Goal: Find contact information: Find contact information

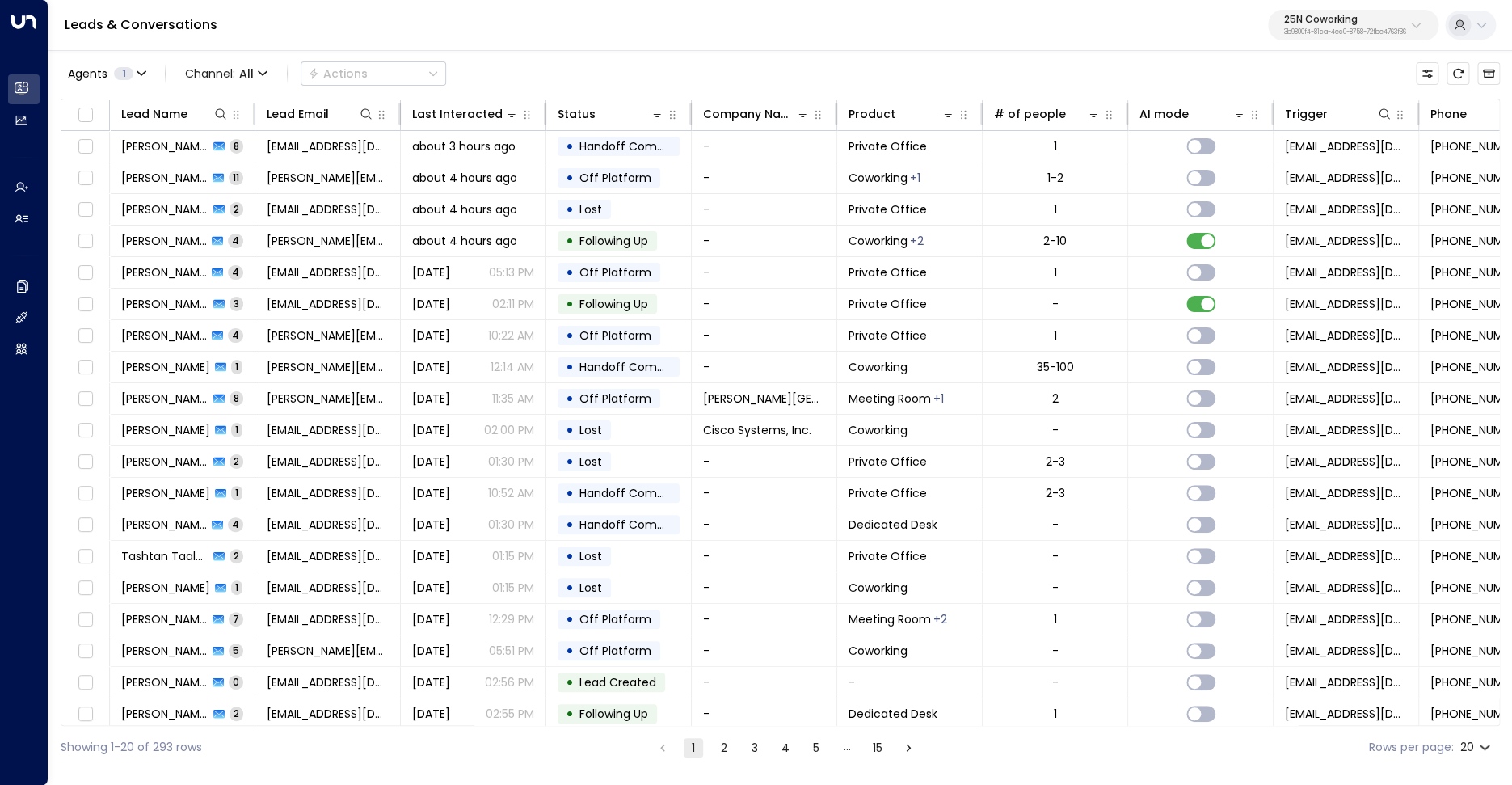
click at [1338, 30] on p "3b9800f4-81ca-4ec0-8758-72fbe4763f36" at bounding box center [1344, 32] width 122 height 7
type input "**********"
click at [1303, 129] on div "Storage Star ID: bc340fee-f559-48fc-84eb-70f3f6817ad8" at bounding box center [1301, 128] width 217 height 33
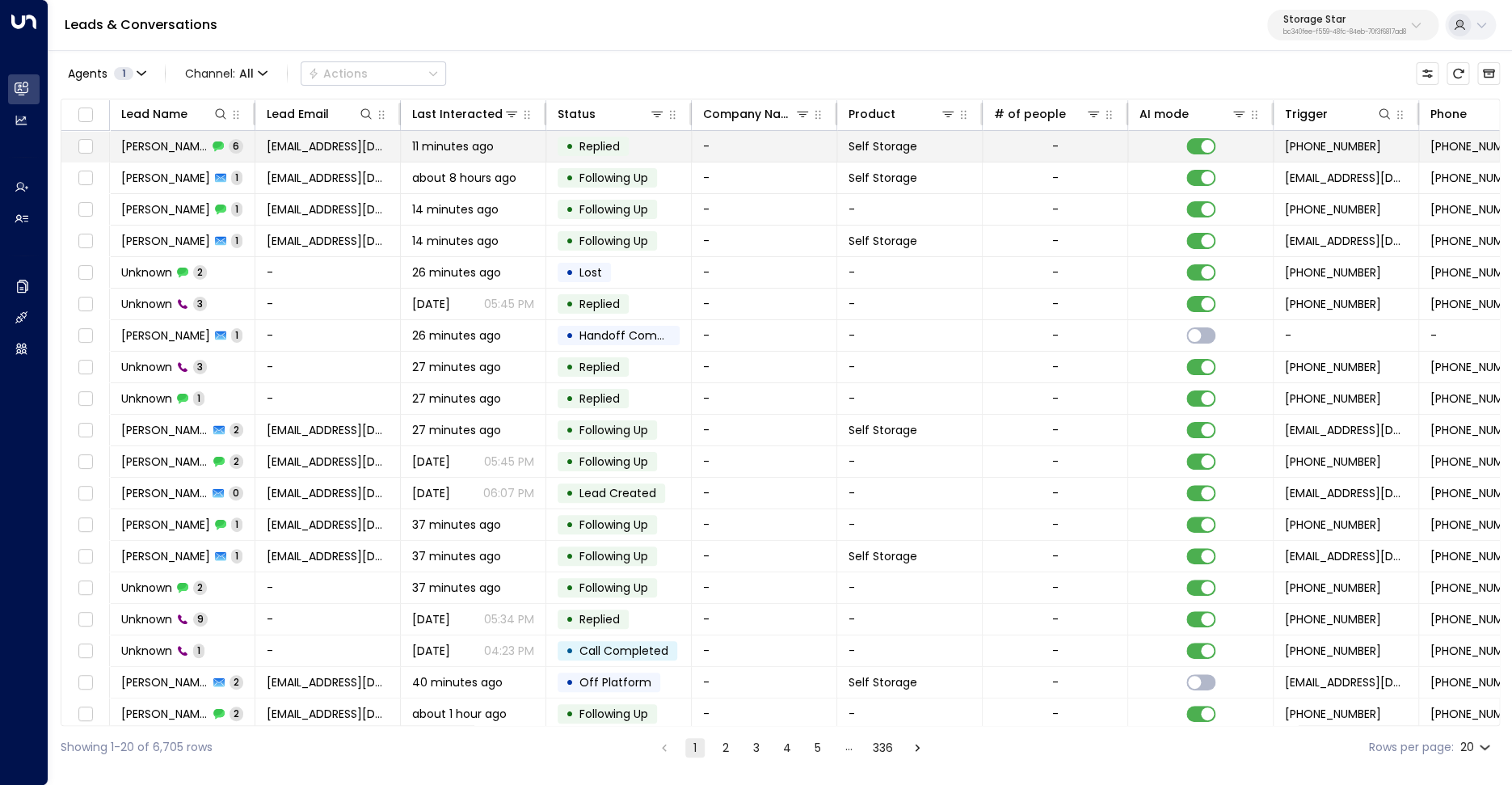
click at [168, 152] on span "[PERSON_NAME]" at bounding box center [164, 146] width 87 height 16
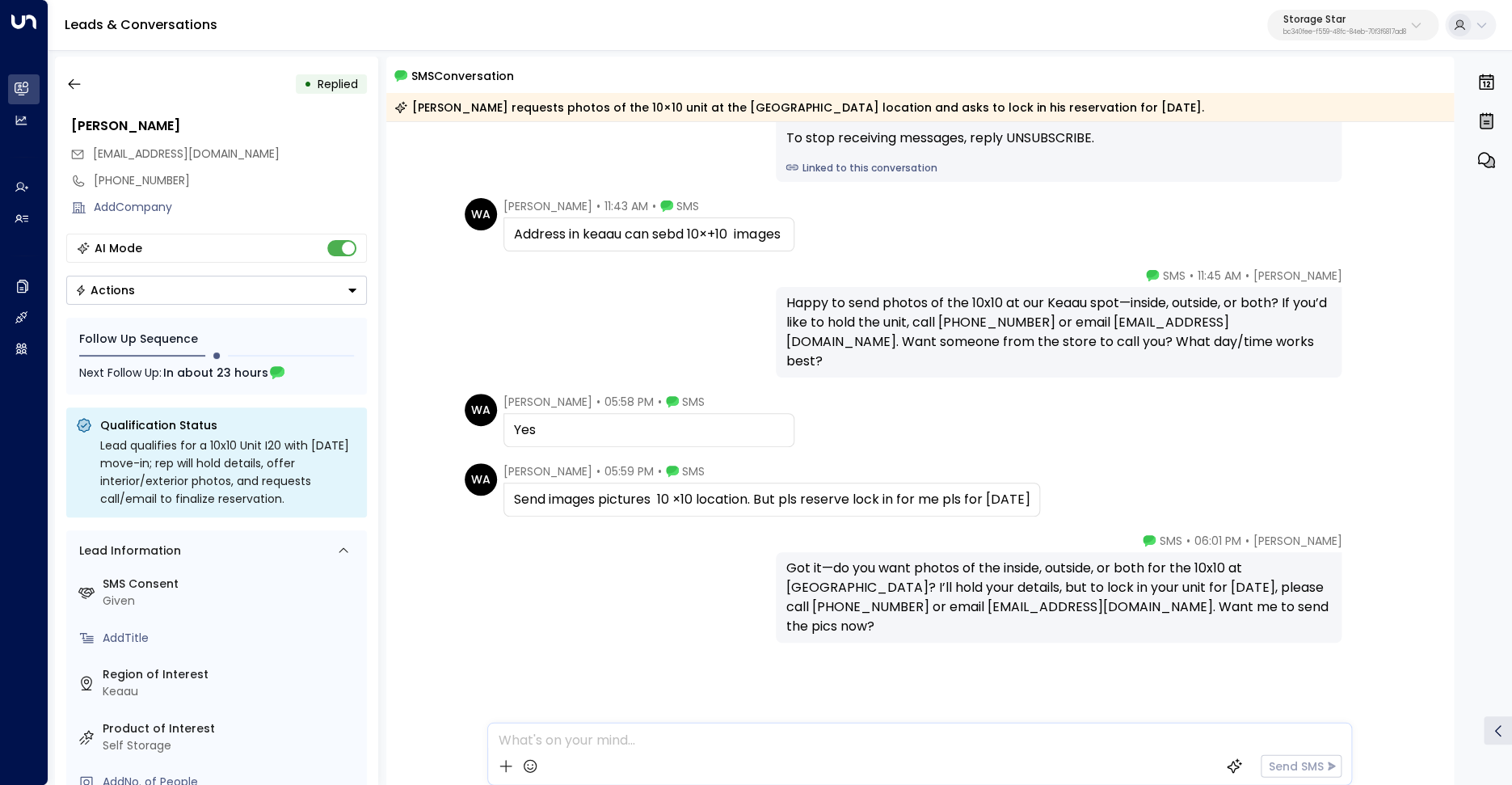
scroll to position [169, 0]
click at [141, 183] on div "[PHONE_NUMBER]" at bounding box center [229, 181] width 273 height 17
click at [82, 75] on button "button" at bounding box center [74, 84] width 30 height 30
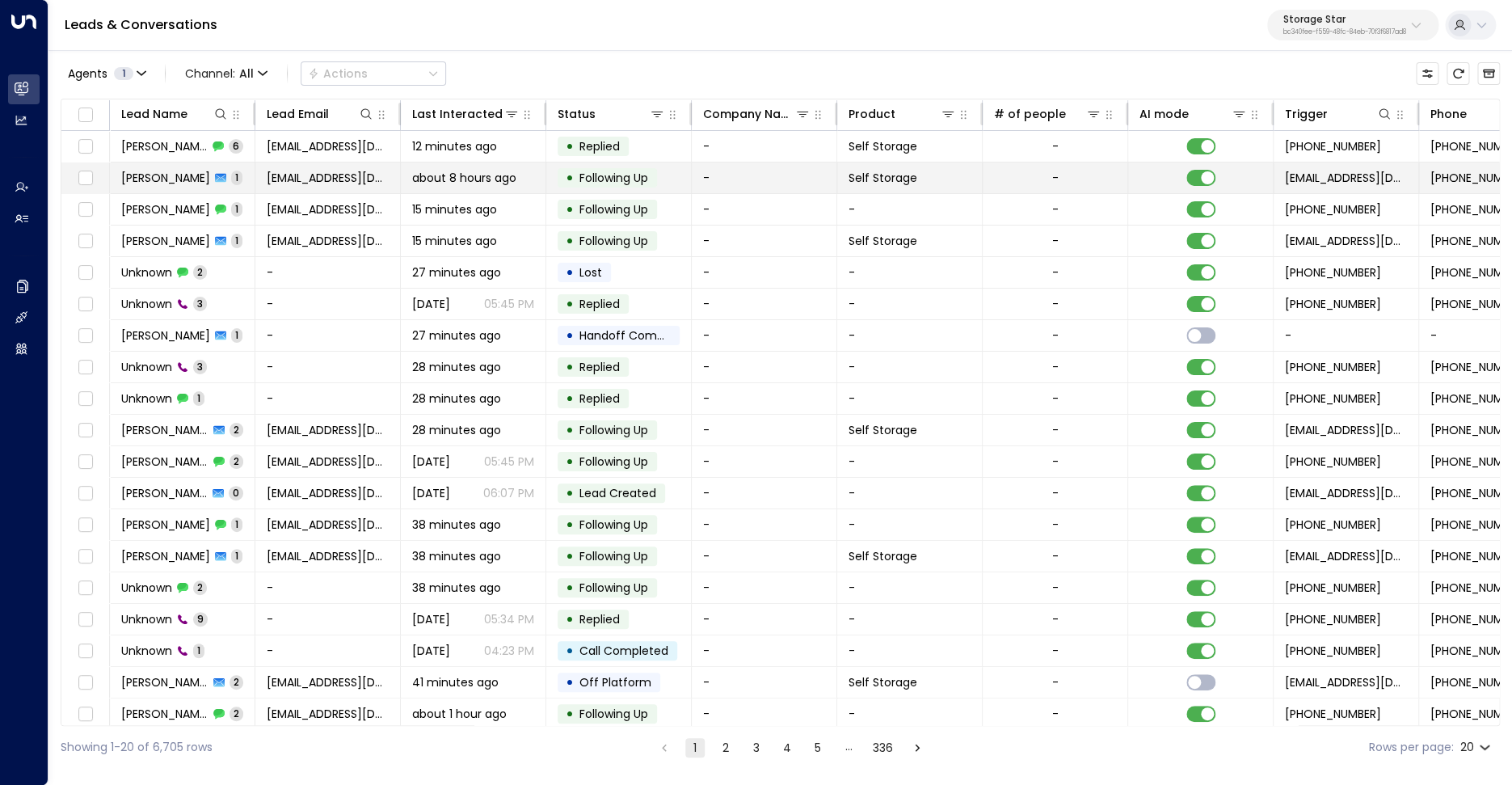
click at [182, 177] on span "[PERSON_NAME]" at bounding box center [165, 177] width 89 height 16
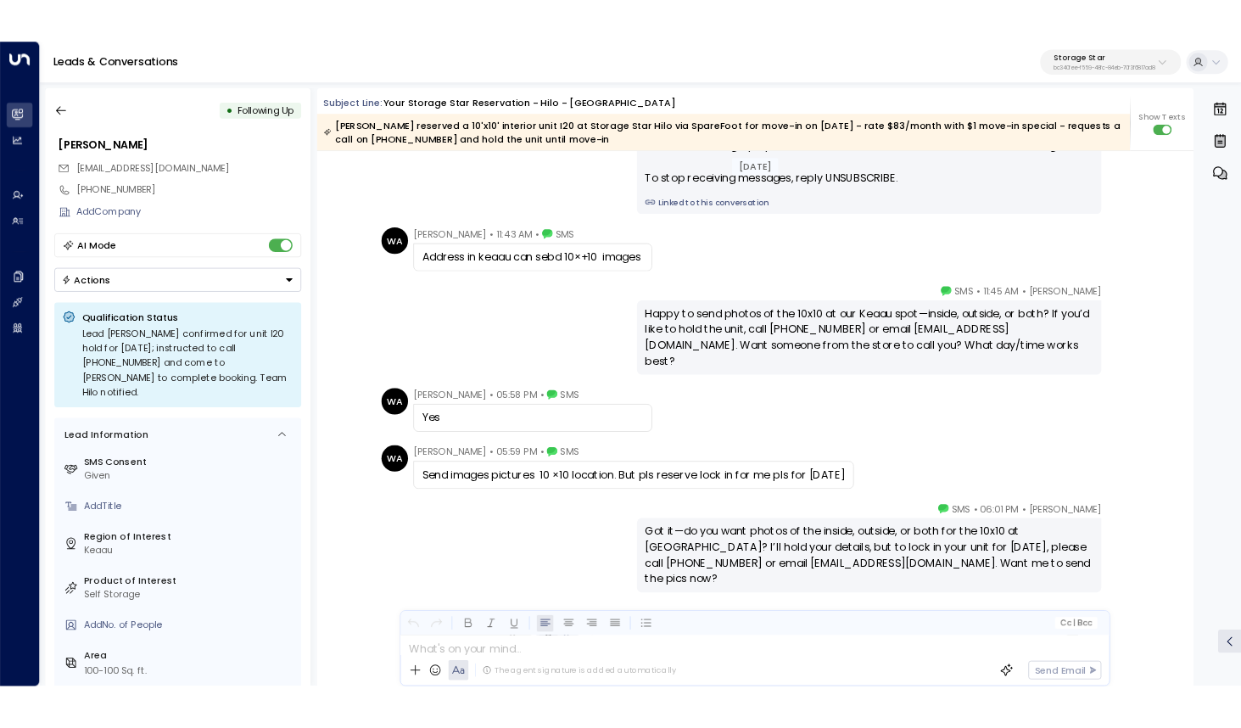
scroll to position [1980, 0]
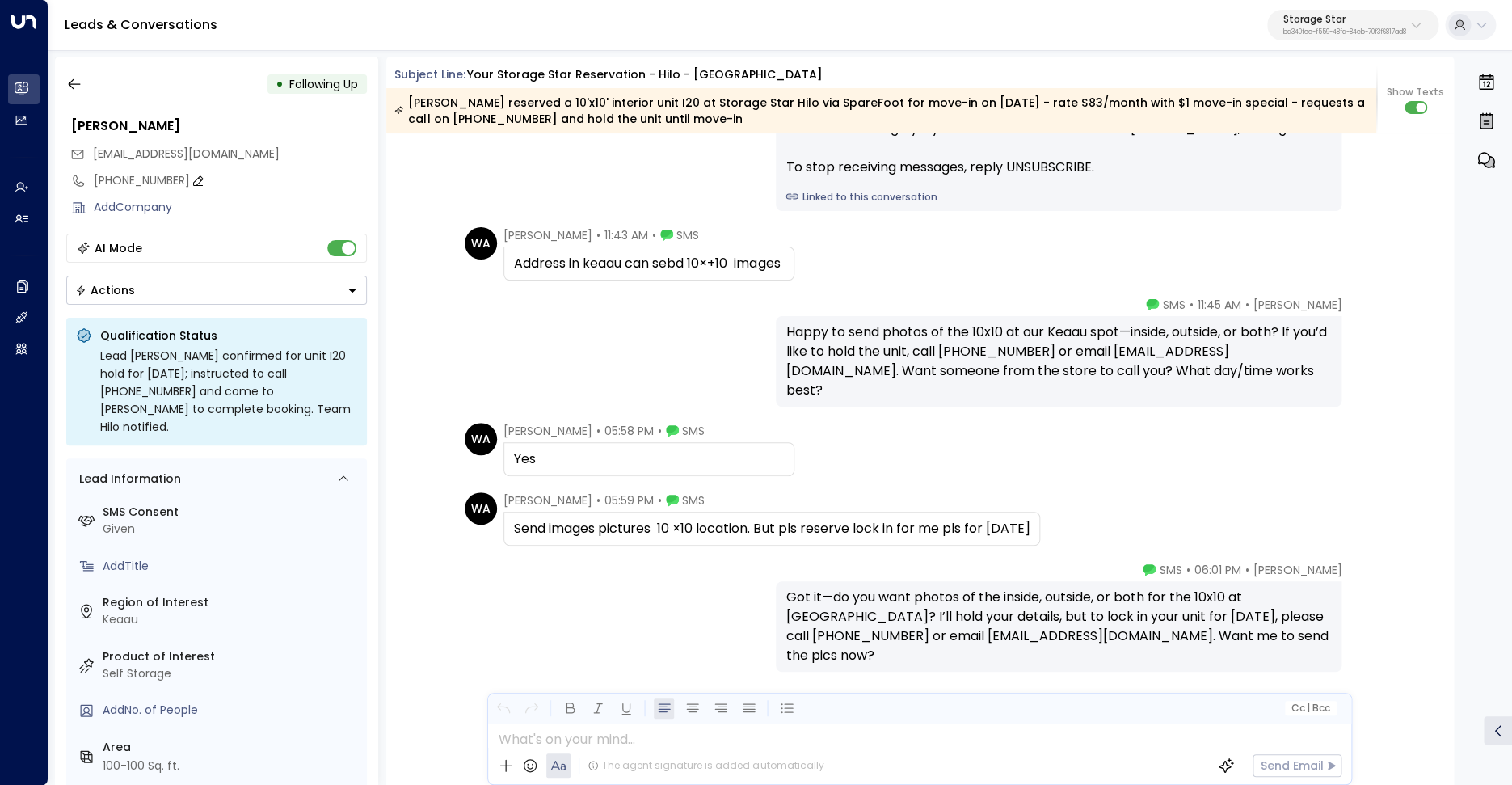
click at [118, 179] on div "[PHONE_NUMBER]" at bounding box center [229, 181] width 273 height 17
drag, startPoint x: 107, startPoint y: 181, endPoint x: 202, endPoint y: 179, distance: 95.0
click at [202, 179] on input "**********" at bounding box center [228, 181] width 269 height 17
click at [74, 90] on icon "button" at bounding box center [74, 84] width 16 height 16
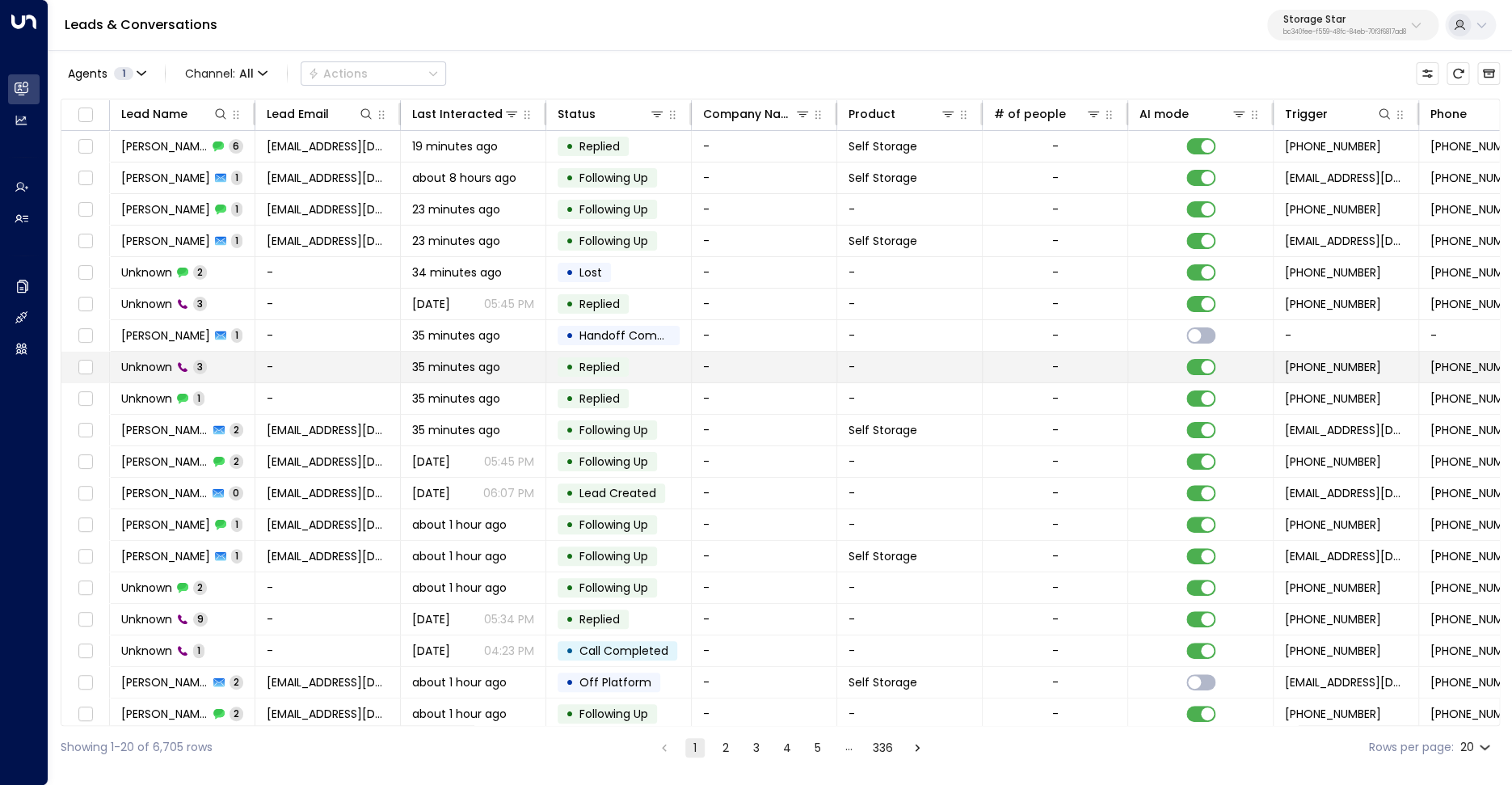
click at [141, 366] on span "Unknown" at bounding box center [146, 367] width 50 height 16
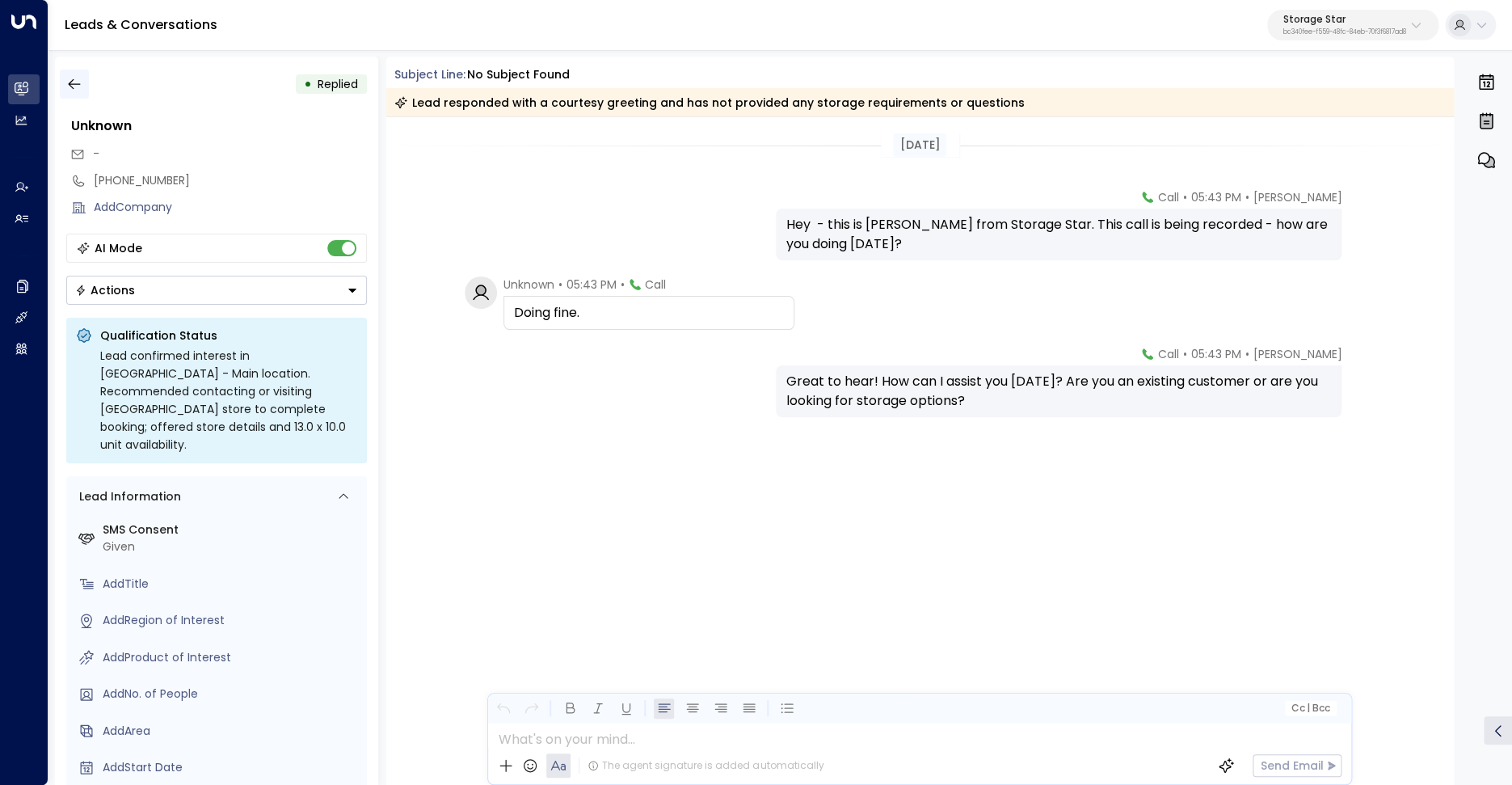
click at [86, 85] on button "button" at bounding box center [74, 84] width 30 height 30
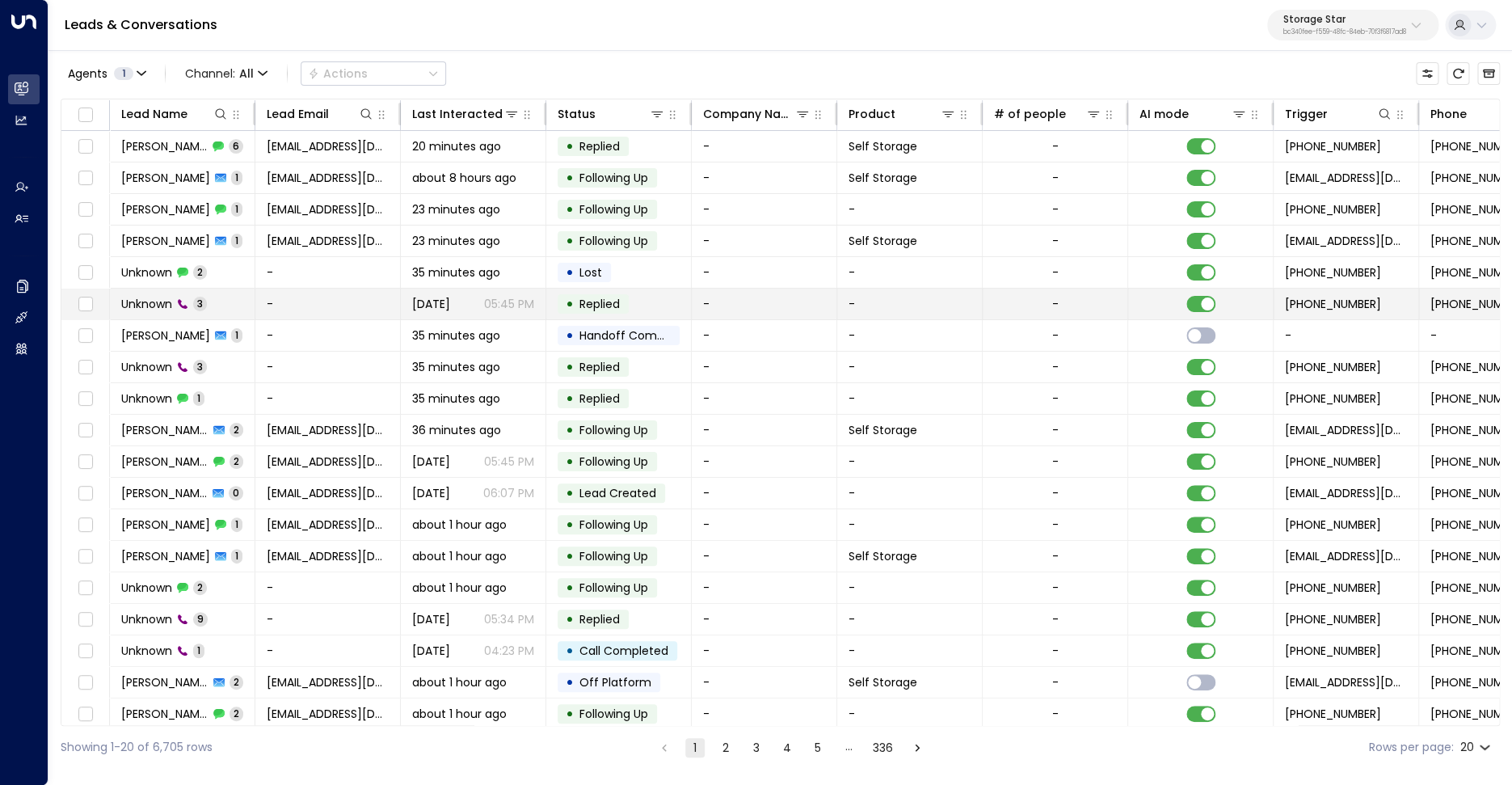
click at [164, 304] on span "Unknown" at bounding box center [146, 304] width 50 height 16
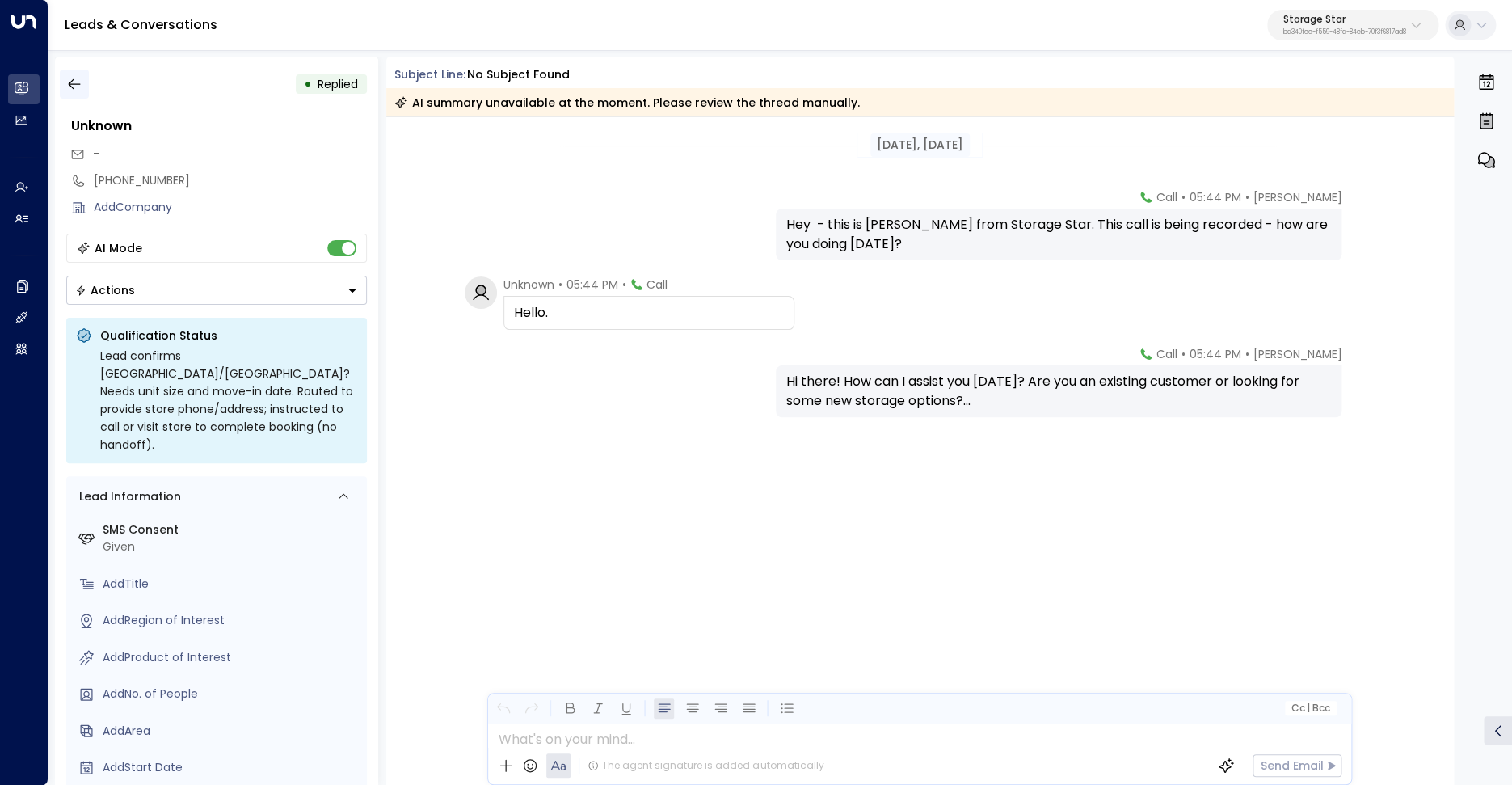
click at [74, 80] on icon "button" at bounding box center [74, 84] width 16 height 16
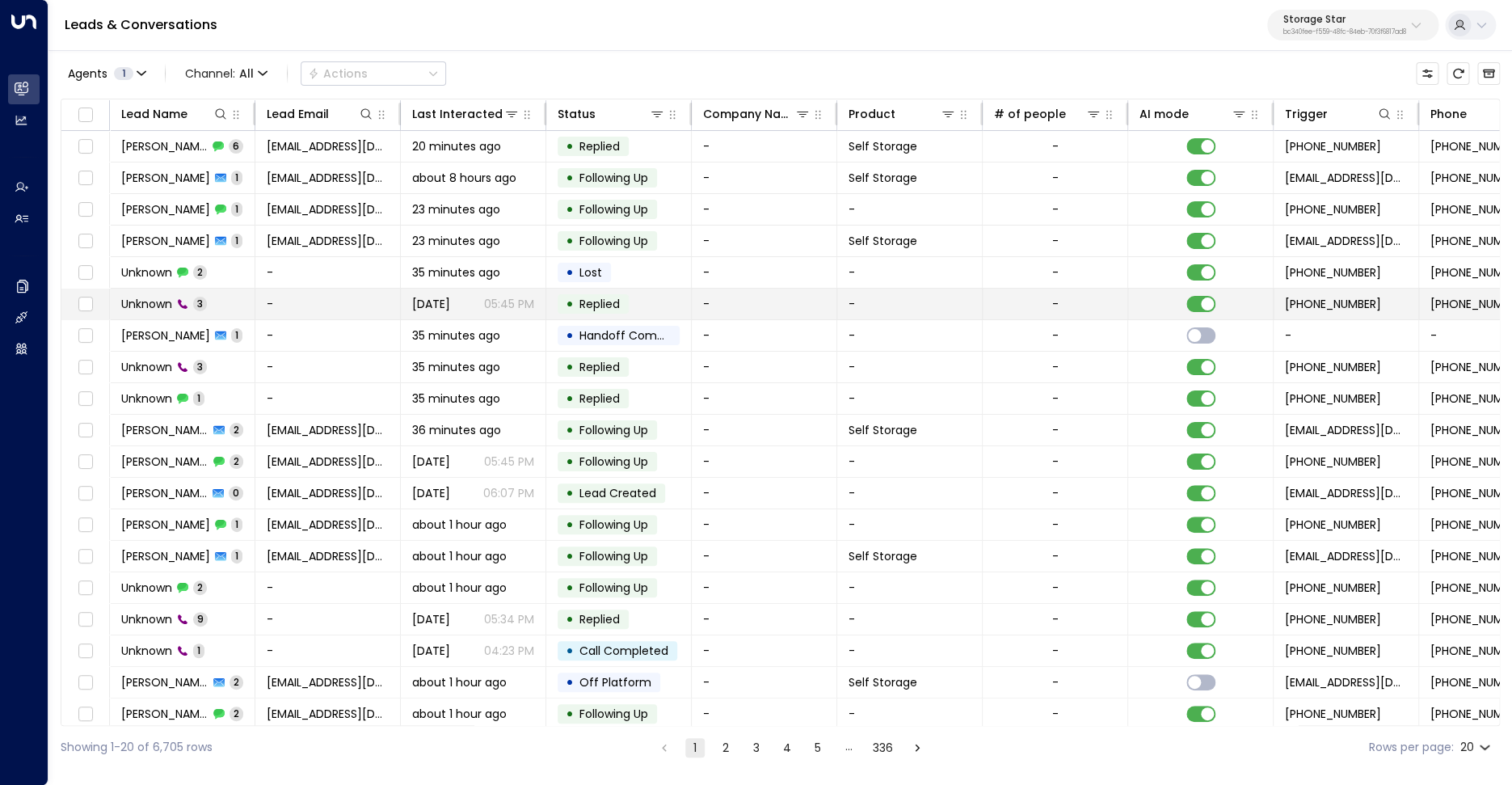
click at [166, 301] on span "Unknown" at bounding box center [146, 304] width 50 height 16
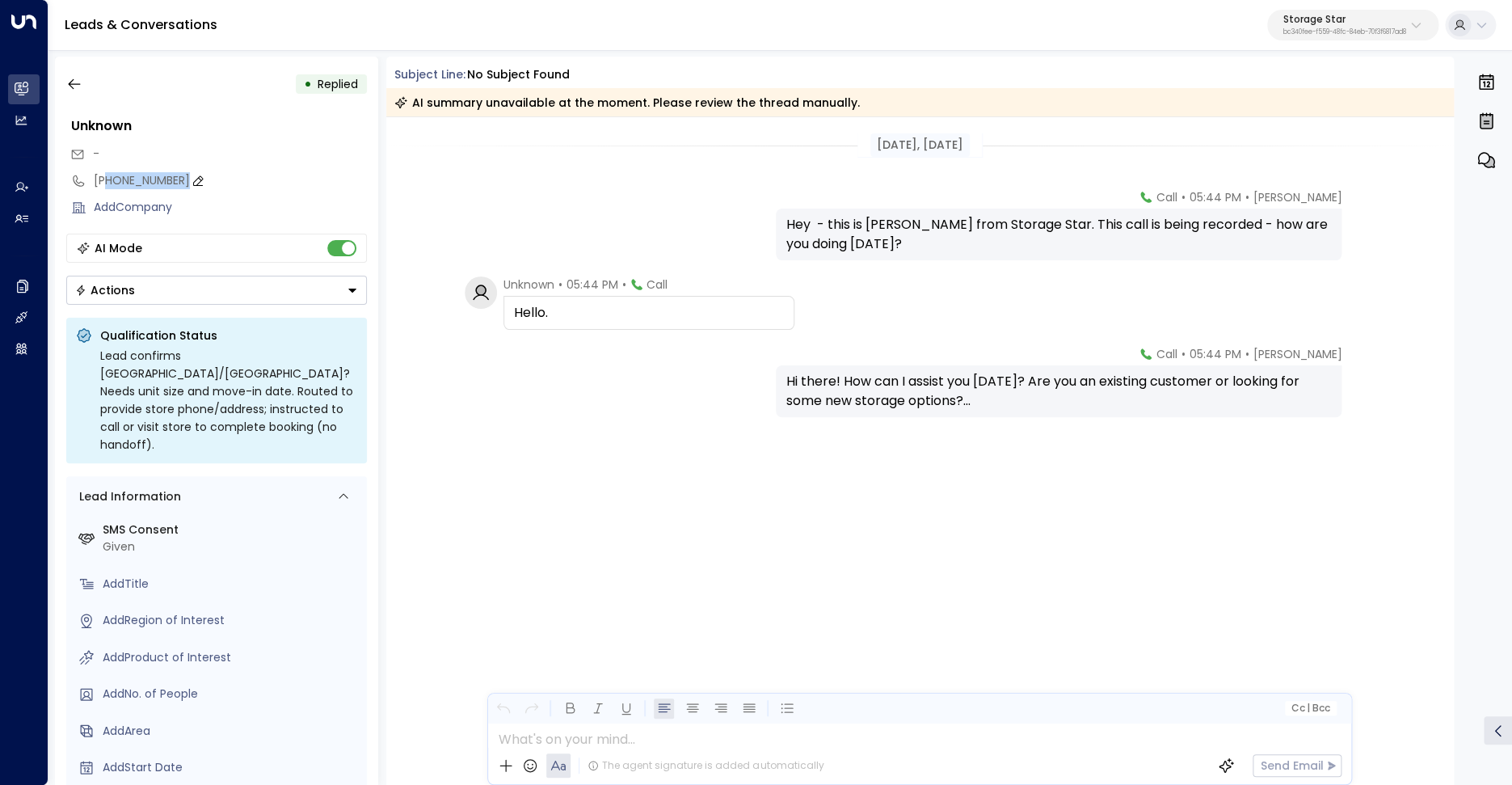
drag, startPoint x: 104, startPoint y: 182, endPoint x: 173, endPoint y: 183, distance: 69.0
click at [173, 183] on div "[PHONE_NUMBER]" at bounding box center [229, 181] width 273 height 17
drag, startPoint x: 181, startPoint y: 179, endPoint x: 104, endPoint y: 184, distance: 77.2
click at [104, 184] on input "**********" at bounding box center [228, 181] width 269 height 17
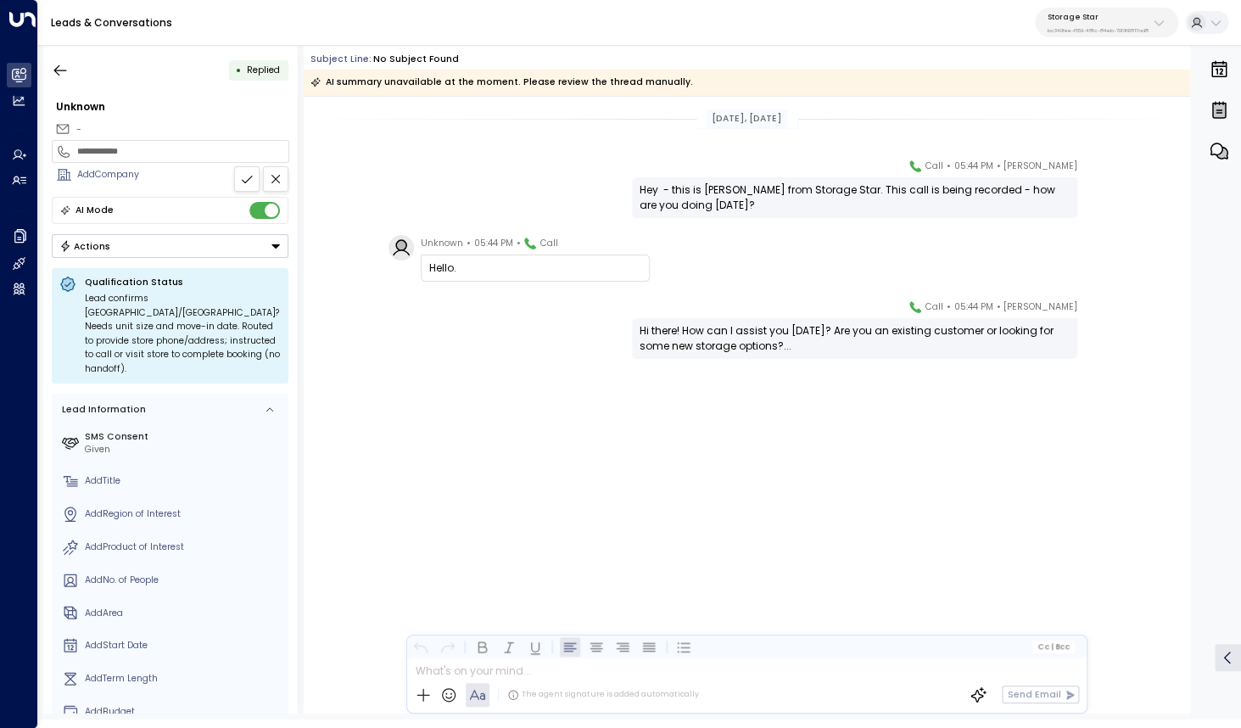
click at [540, 443] on div "[PERSON_NAME] • 05:44 PM • Call Hi there! How can I assist you [DATE]? Are you …" at bounding box center [747, 393] width 887 height 188
click at [65, 81] on button "button" at bounding box center [60, 70] width 31 height 31
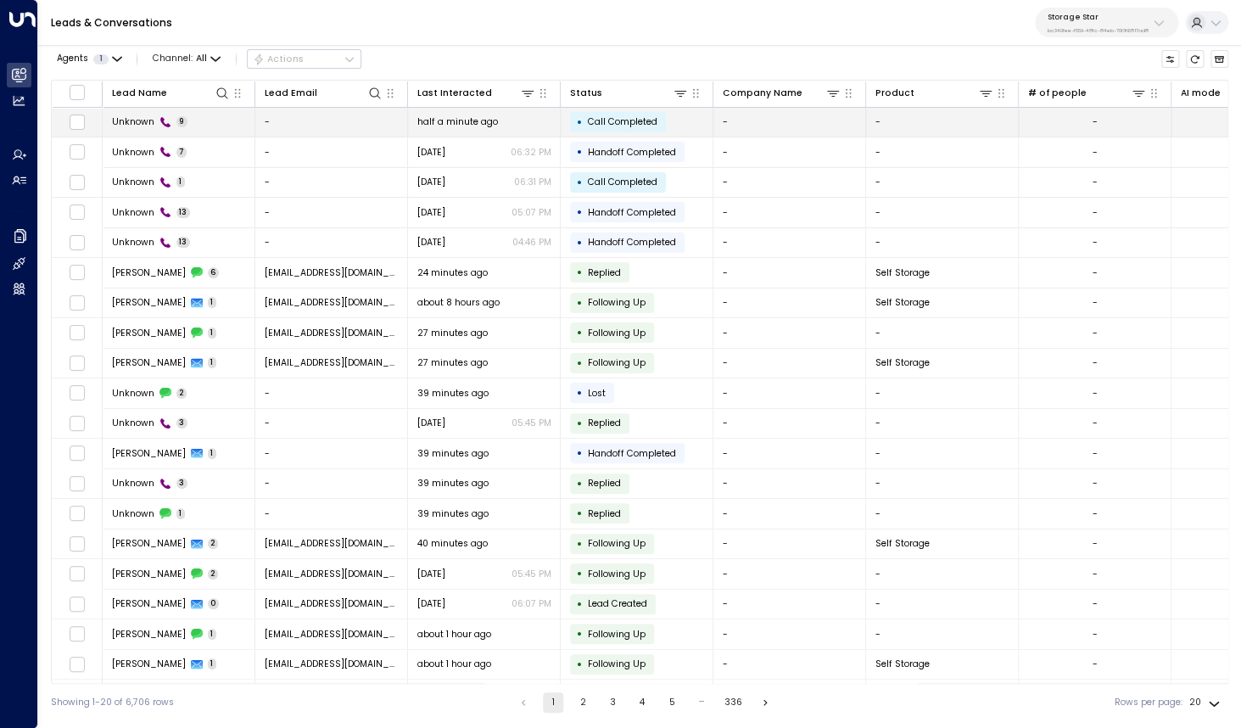
click at [126, 118] on span "Unknown" at bounding box center [133, 121] width 42 height 13
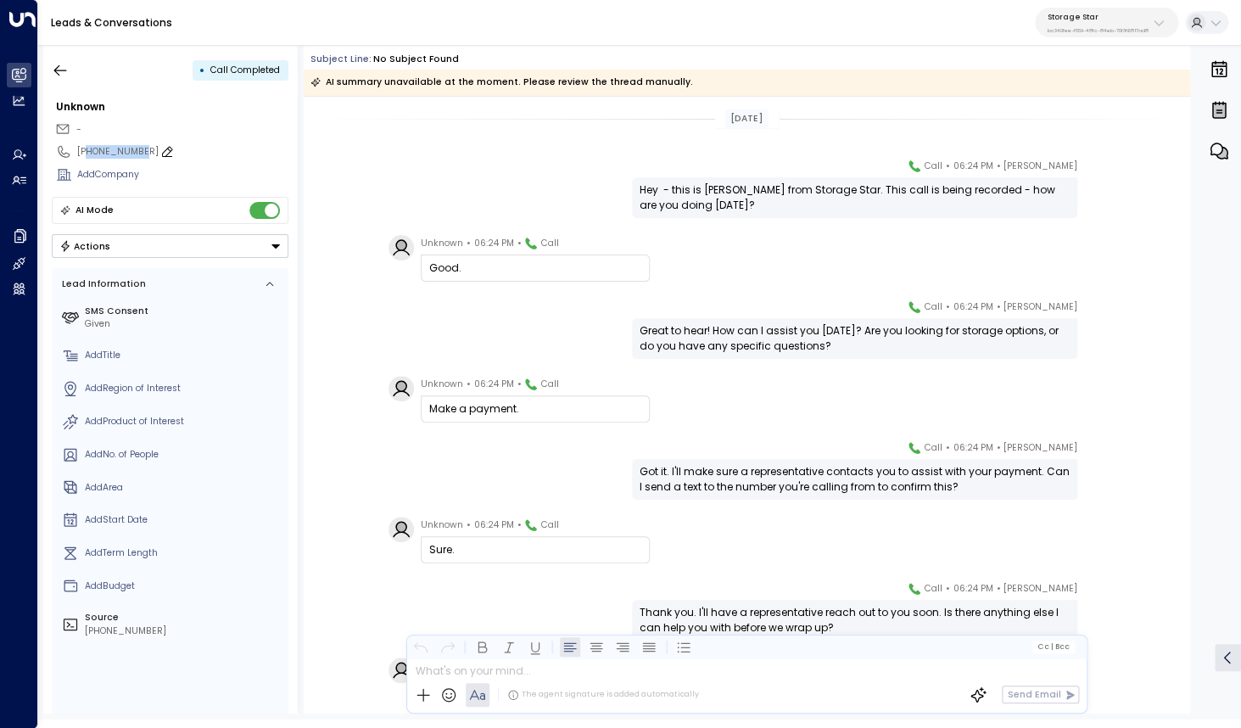
drag, startPoint x: 86, startPoint y: 154, endPoint x: 138, endPoint y: 154, distance: 52.6
click at [138, 154] on div "[PHONE_NUMBER]" at bounding box center [182, 152] width 211 height 14
drag, startPoint x: 153, startPoint y: 150, endPoint x: 86, endPoint y: 154, distance: 67.2
click at [86, 154] on input "**********" at bounding box center [180, 152] width 207 height 14
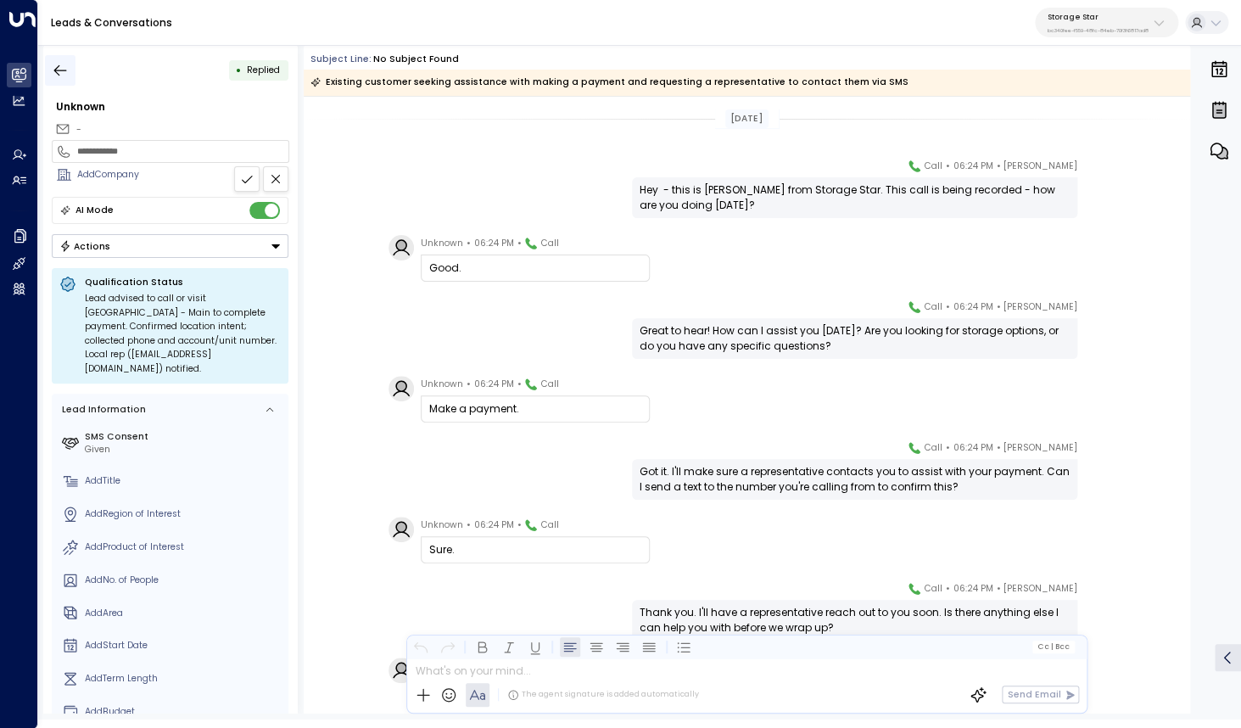
click at [63, 73] on icon "button" at bounding box center [60, 70] width 17 height 17
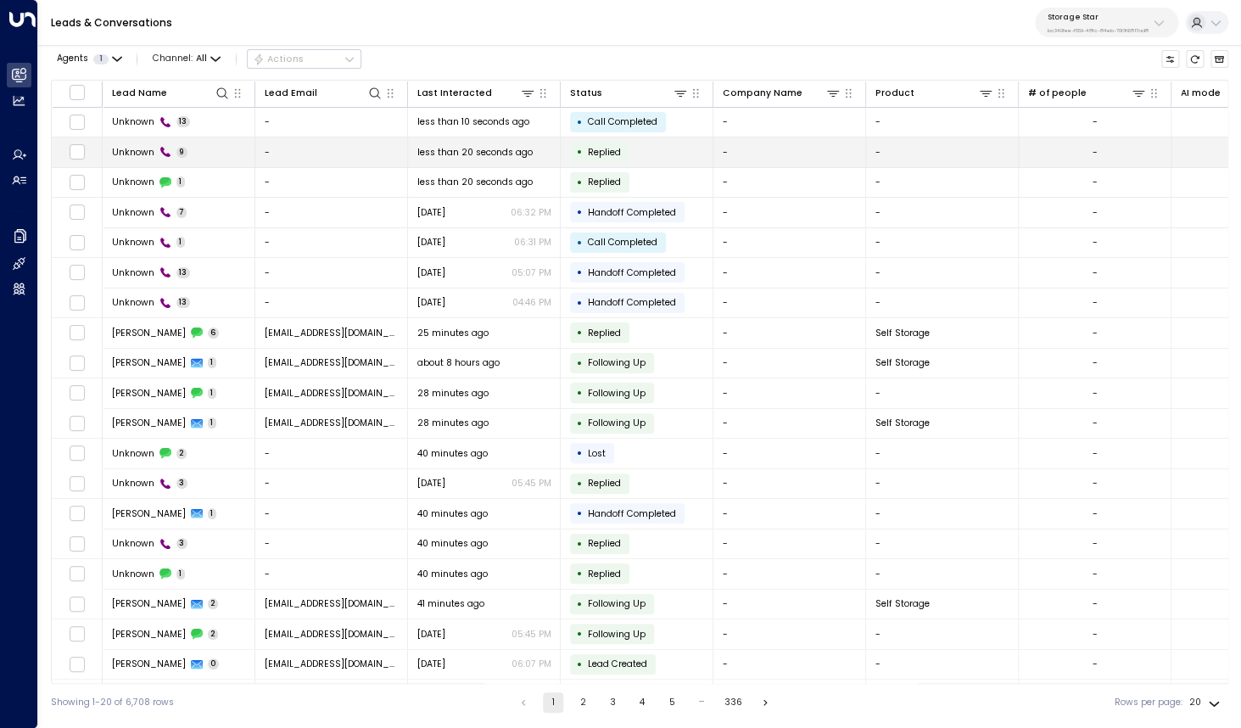
click at [139, 146] on span "Unknown" at bounding box center [133, 152] width 42 height 13
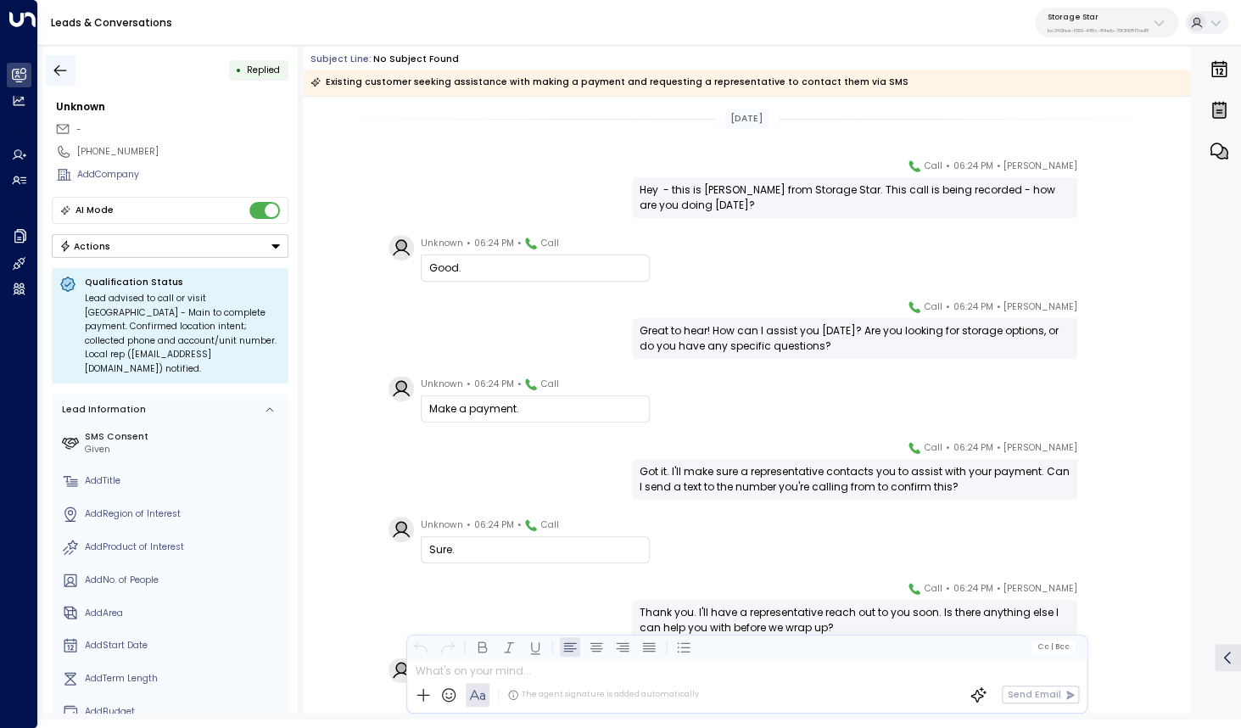
click at [64, 75] on icon "button" at bounding box center [60, 70] width 17 height 17
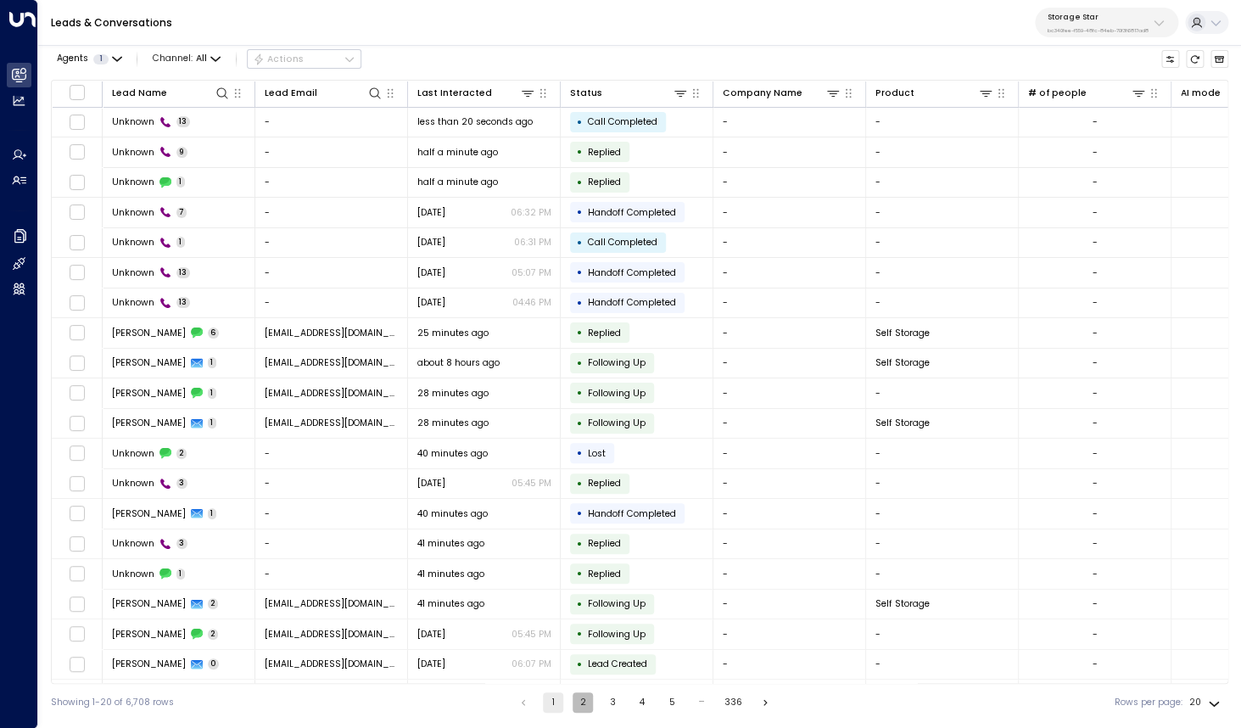
click at [583, 704] on button "2" at bounding box center [583, 702] width 20 height 20
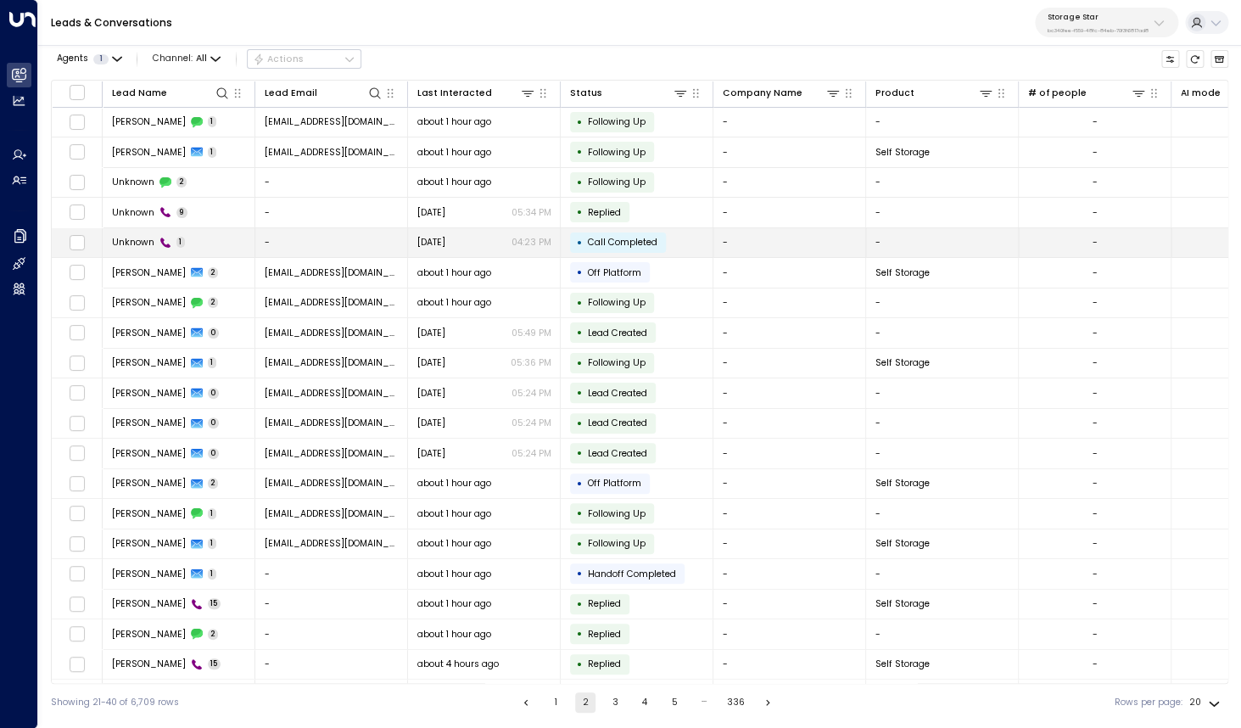
click at [143, 247] on span "Unknown" at bounding box center [133, 242] width 42 height 13
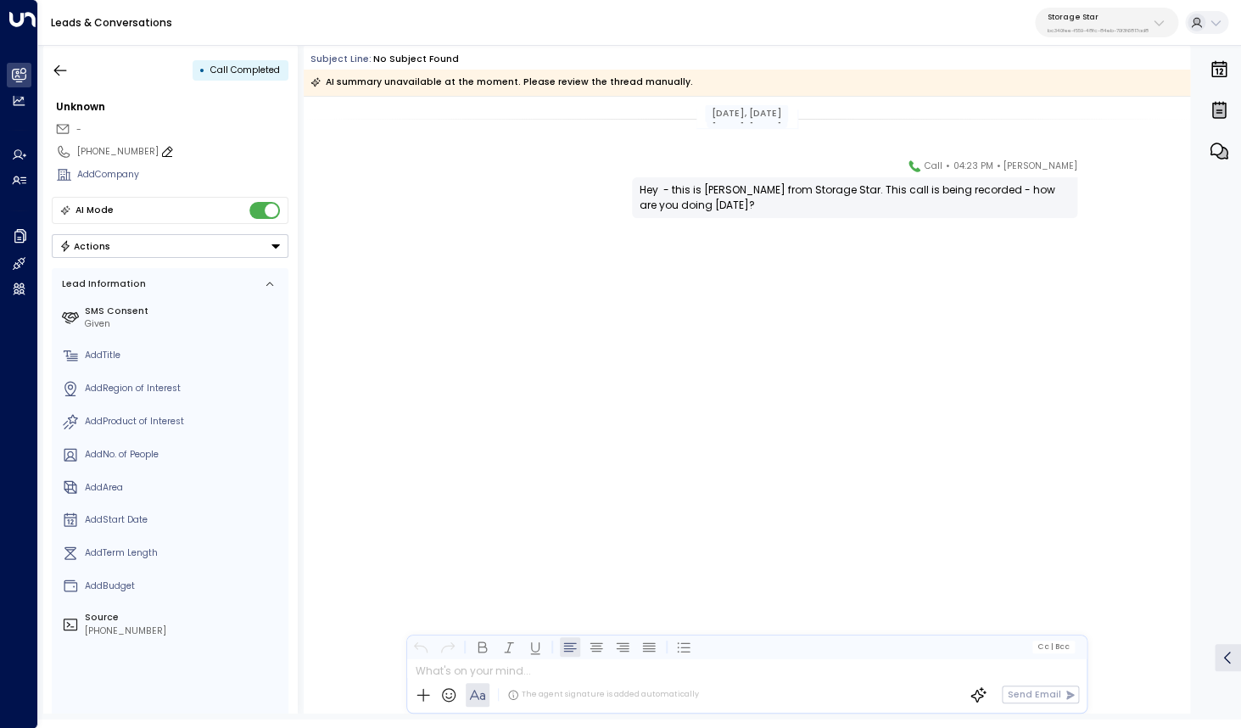
click at [99, 153] on div "[PHONE_NUMBER]" at bounding box center [182, 152] width 211 height 14
drag, startPoint x: 88, startPoint y: 153, endPoint x: 174, endPoint y: 155, distance: 85.7
click at [174, 155] on input "**********" at bounding box center [180, 152] width 207 height 14
click at [53, 68] on icon "button" at bounding box center [60, 70] width 17 height 17
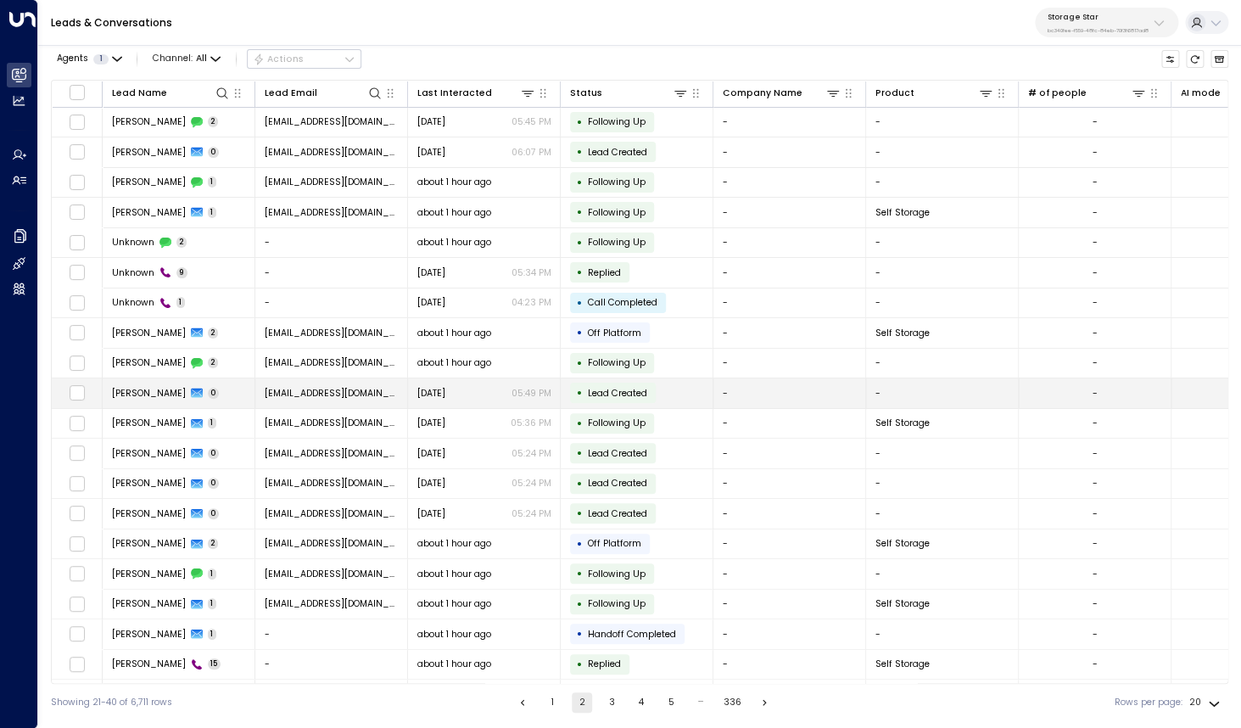
scroll to position [27, 0]
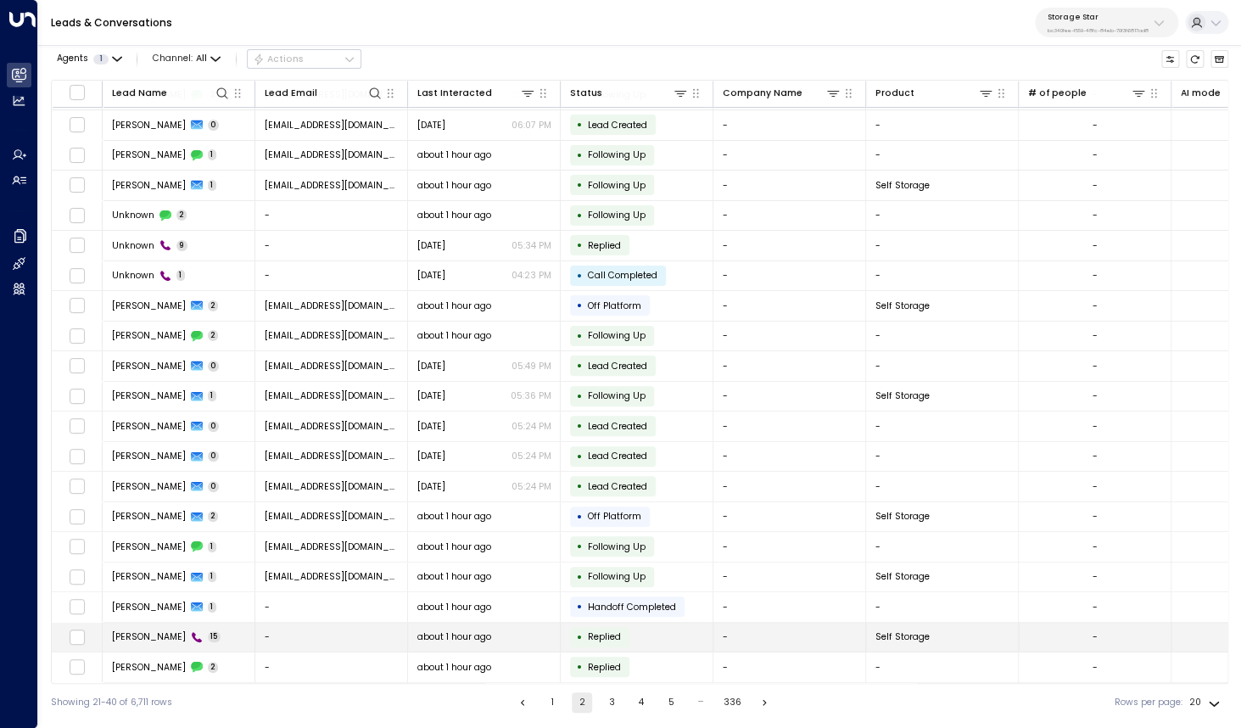
click at [133, 641] on span "[PERSON_NAME]" at bounding box center [149, 636] width 74 height 13
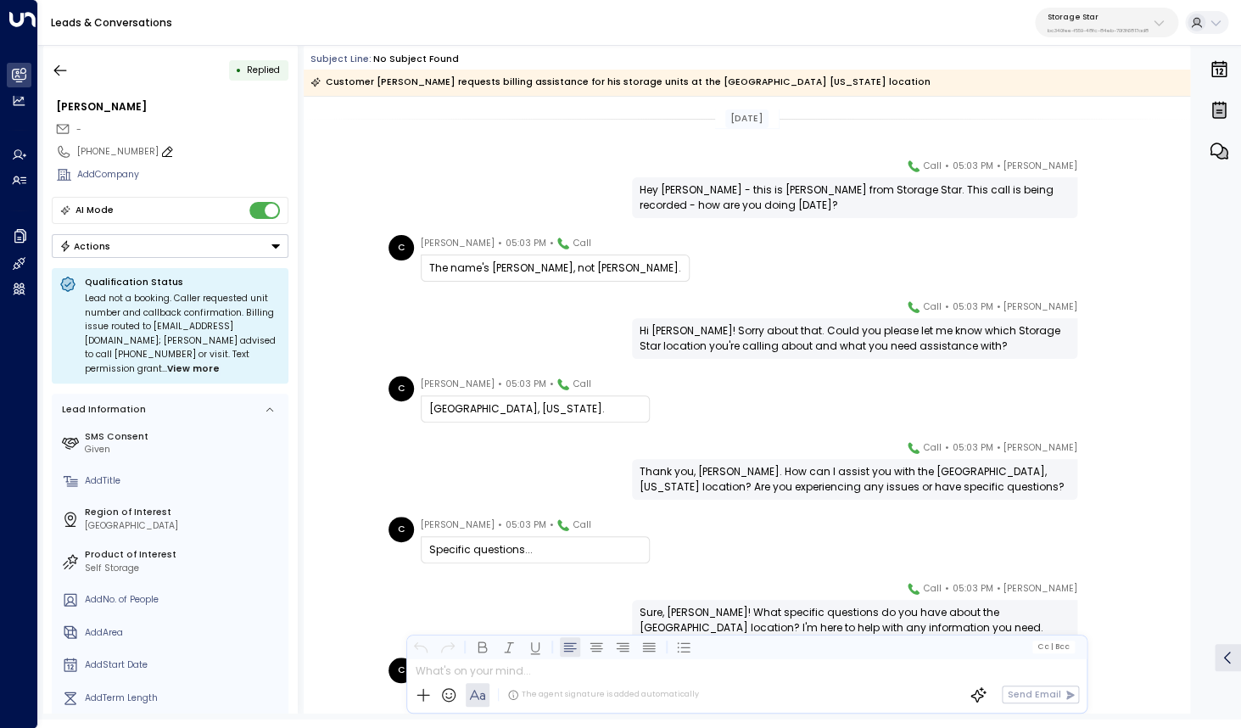
click at [94, 155] on div "[PHONE_NUMBER]" at bounding box center [182, 152] width 211 height 14
drag, startPoint x: 85, startPoint y: 154, endPoint x: 181, endPoint y: 154, distance: 95.9
click at [181, 154] on input "**********" at bounding box center [180, 152] width 207 height 14
